Goal: Task Accomplishment & Management: Manage account settings

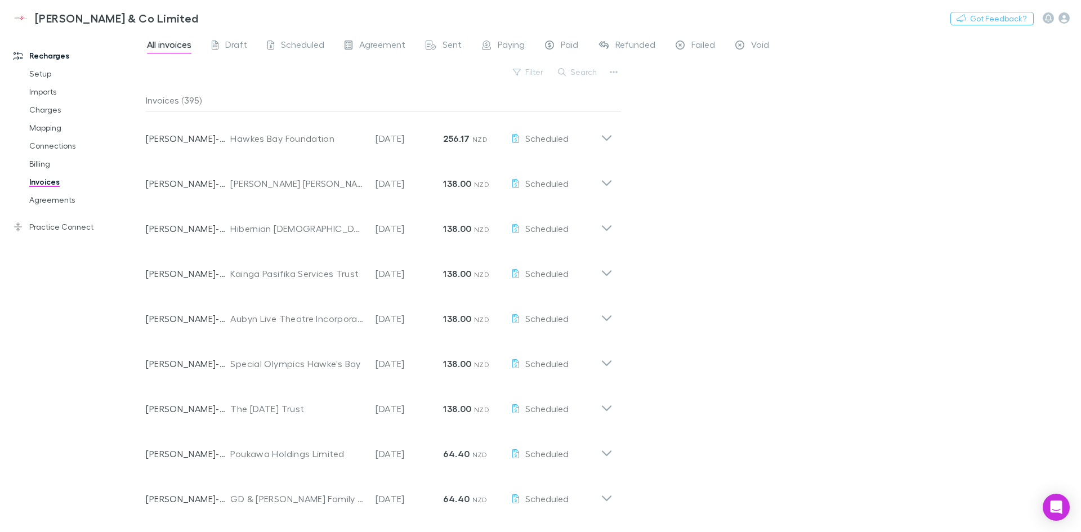
click at [57, 128] on link "Mapping" at bounding box center [85, 128] width 134 height 18
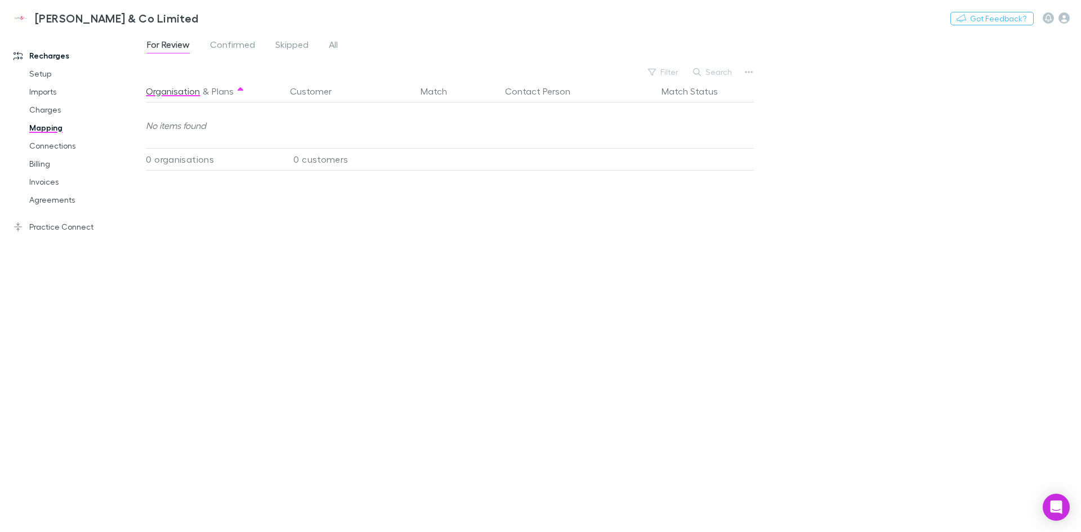
click at [250, 51] on span "Confirmed" at bounding box center [232, 46] width 45 height 15
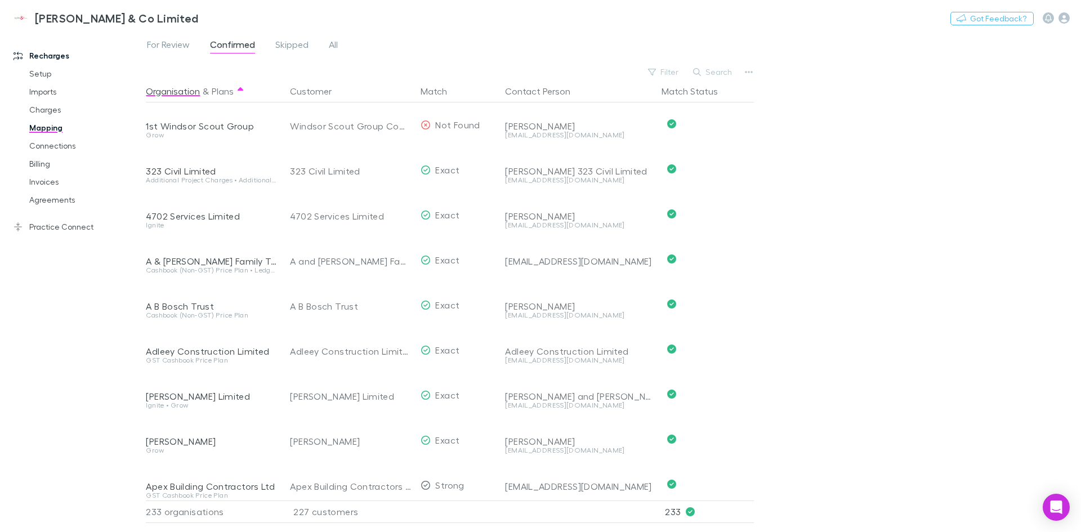
click at [719, 75] on button "Search" at bounding box center [712, 72] width 51 height 14
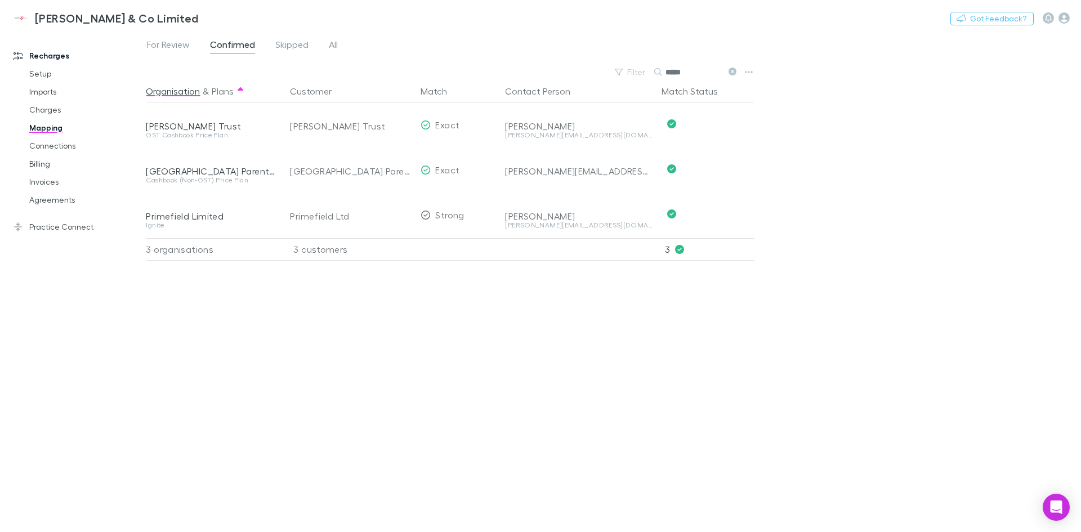
type input "*****"
click at [723, 169] on button "Undo" at bounding box center [714, 169] width 36 height 14
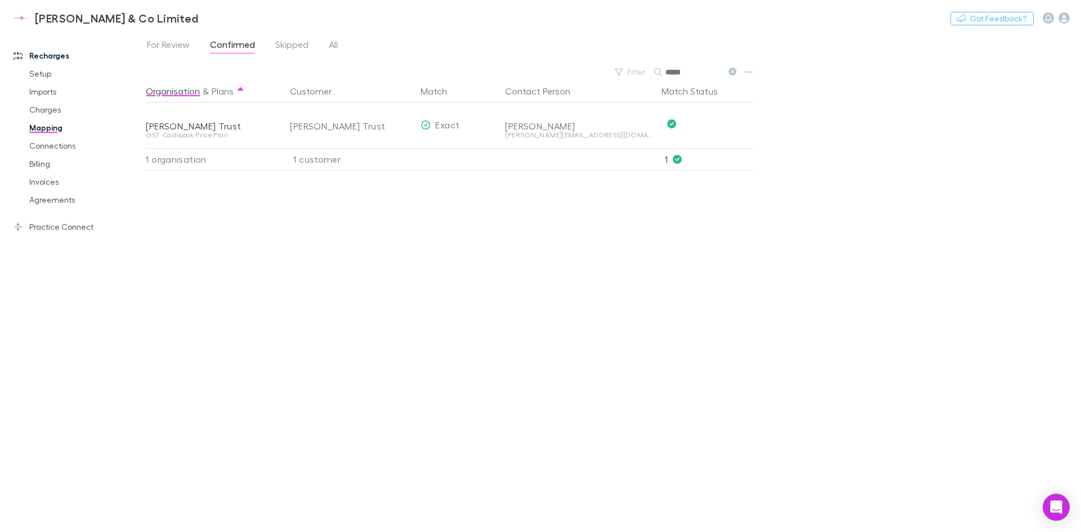
click at [179, 47] on span "For Review" at bounding box center [168, 46] width 43 height 15
click at [364, 126] on div "Primefield Ltd" at bounding box center [347, 125] width 114 height 14
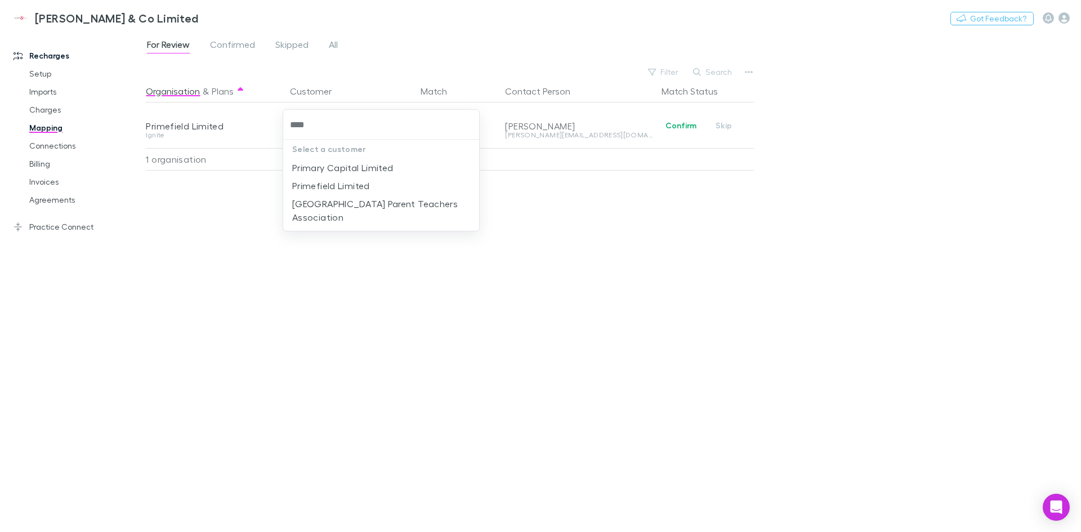
type input "*****"
click at [359, 168] on li "Primefield Limited" at bounding box center [381, 168] width 196 height 18
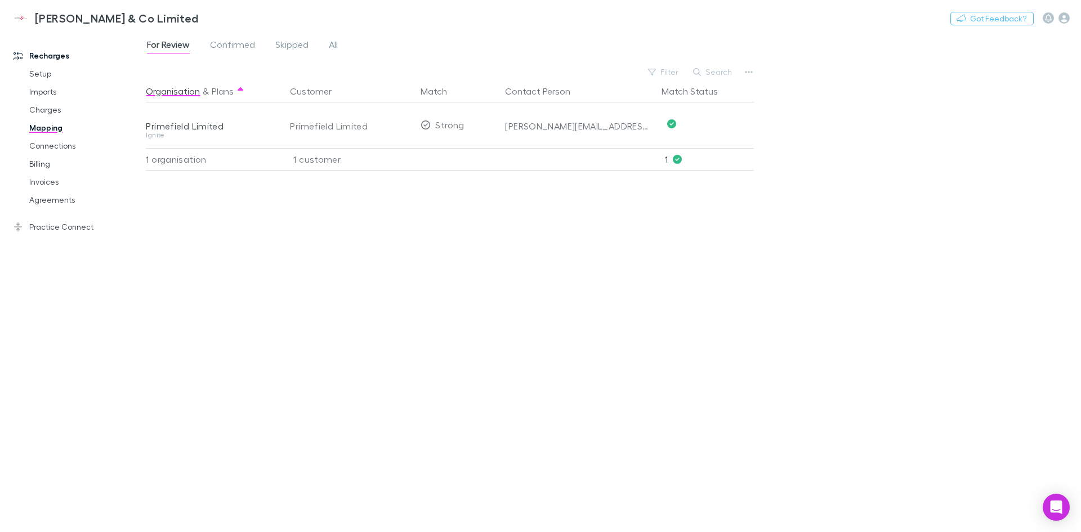
click at [349, 189] on div "Organisation & Plans Customer Match Contact Person Match Status Primefield Limi…" at bounding box center [451, 301] width 611 height 443
click at [250, 40] on span "Confirmed" at bounding box center [232, 46] width 45 height 15
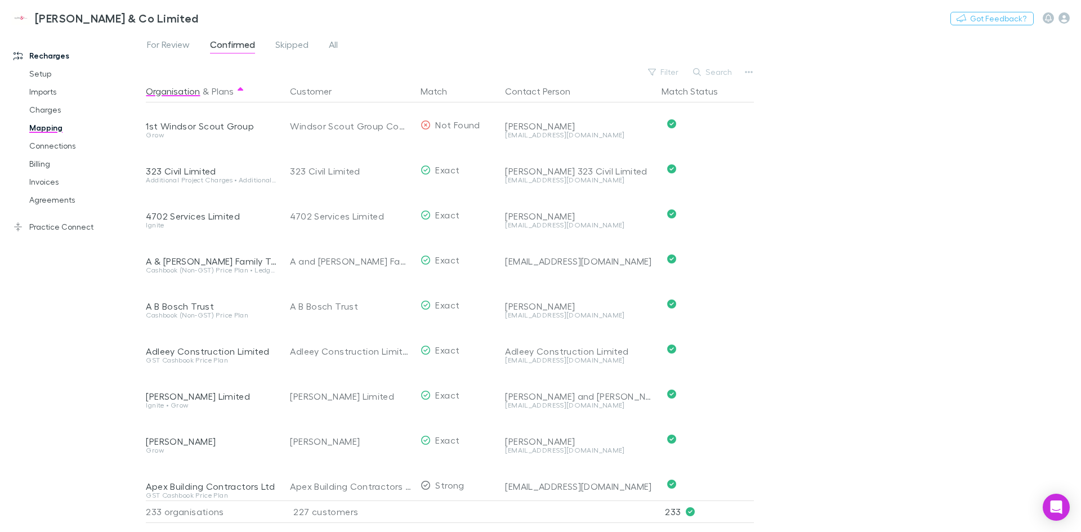
click at [164, 46] on span "For Review" at bounding box center [168, 46] width 43 height 15
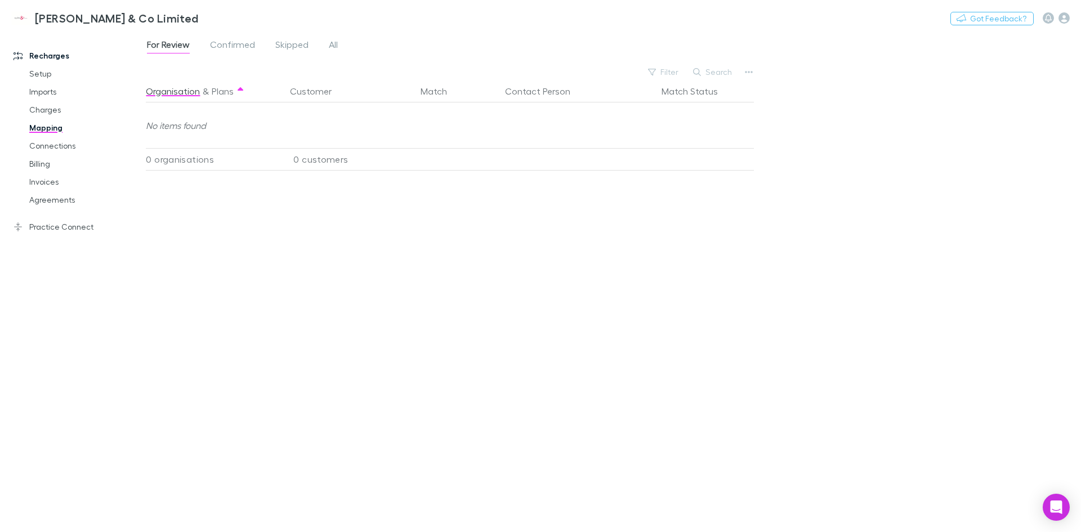
click at [242, 43] on span "Confirmed" at bounding box center [232, 46] width 45 height 15
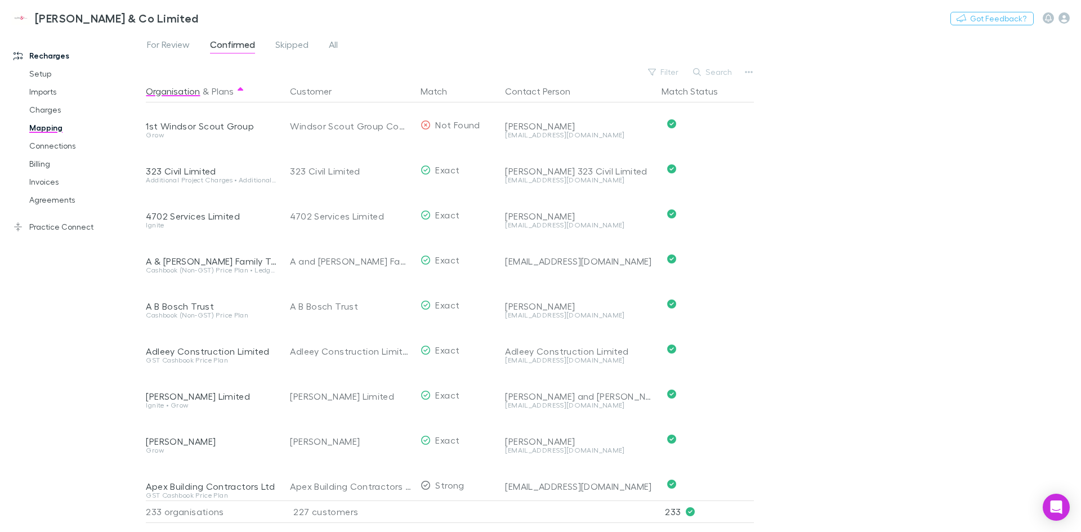
click at [706, 71] on button "Search" at bounding box center [712, 72] width 51 height 14
click at [705, 71] on input "text" at bounding box center [693, 72] width 56 height 16
